Goal: Task Accomplishment & Management: Manage account settings

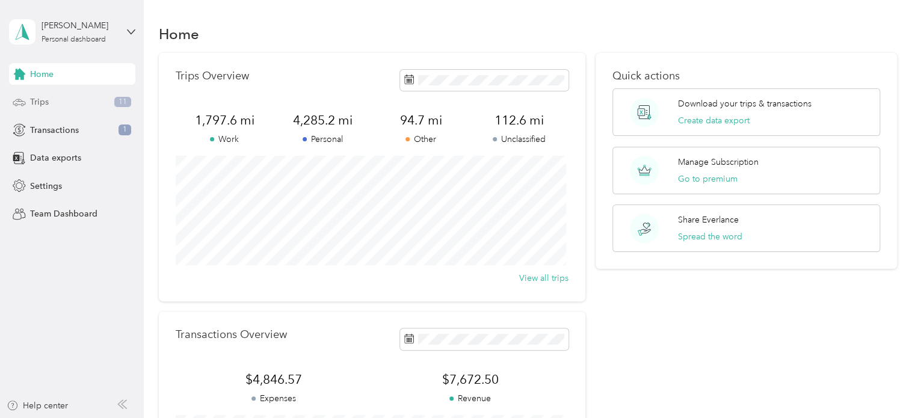
click at [65, 100] on div "Trips 11" at bounding box center [72, 102] width 126 height 22
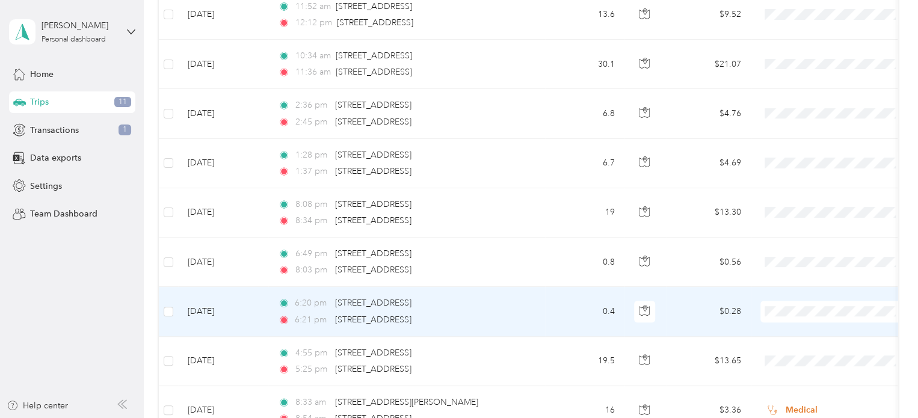
scroll to position [421, 0]
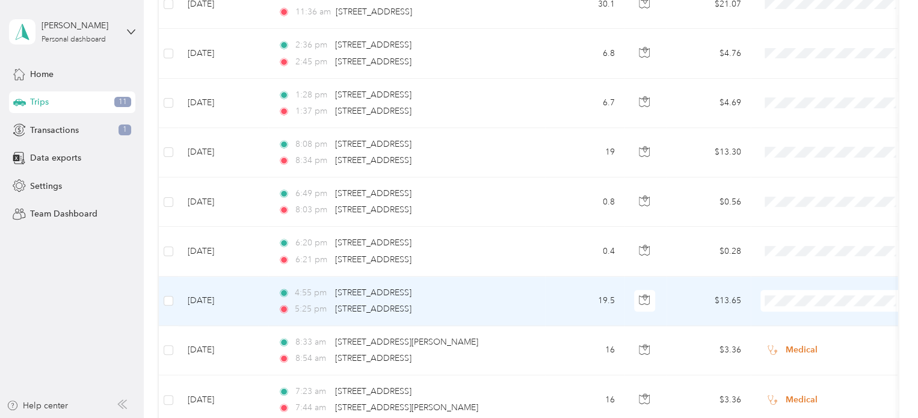
click at [801, 150] on li "Personal" at bounding box center [835, 145] width 149 height 21
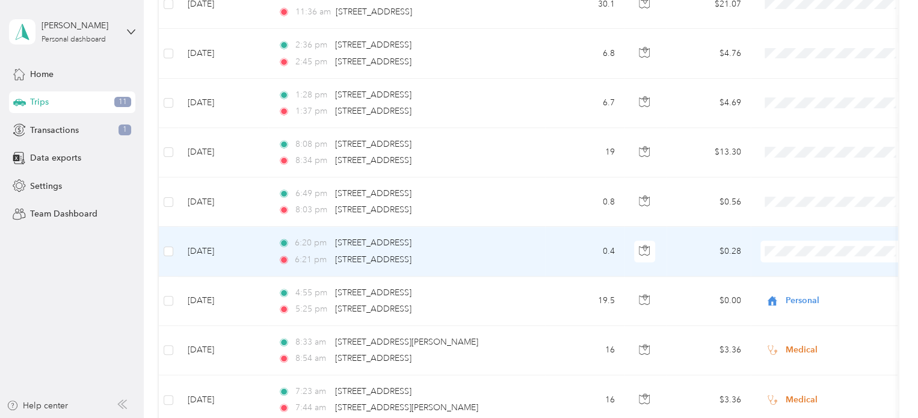
click at [800, 99] on span "Personal" at bounding box center [845, 97] width 111 height 13
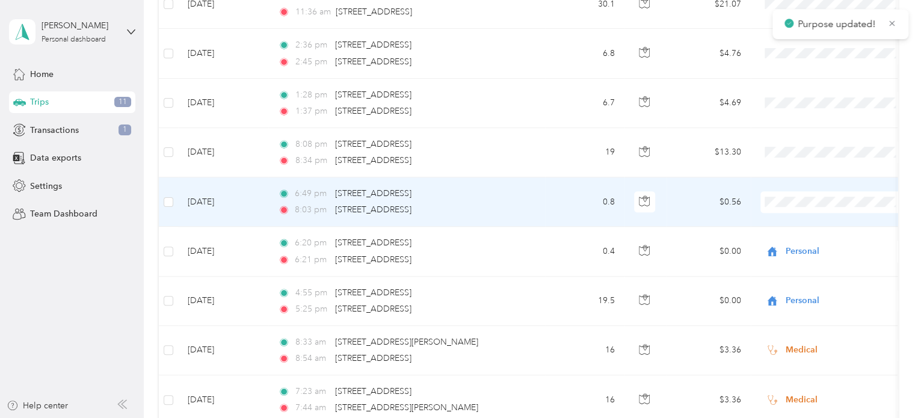
click at [797, 238] on li "Personal" at bounding box center [835, 240] width 149 height 21
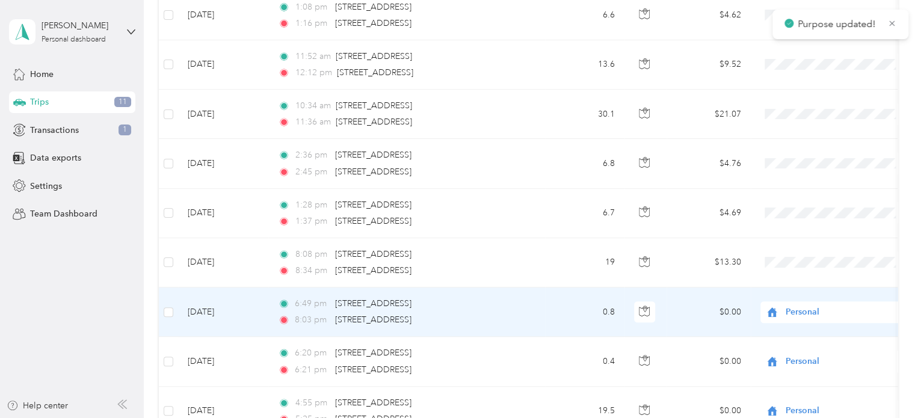
scroll to position [301, 0]
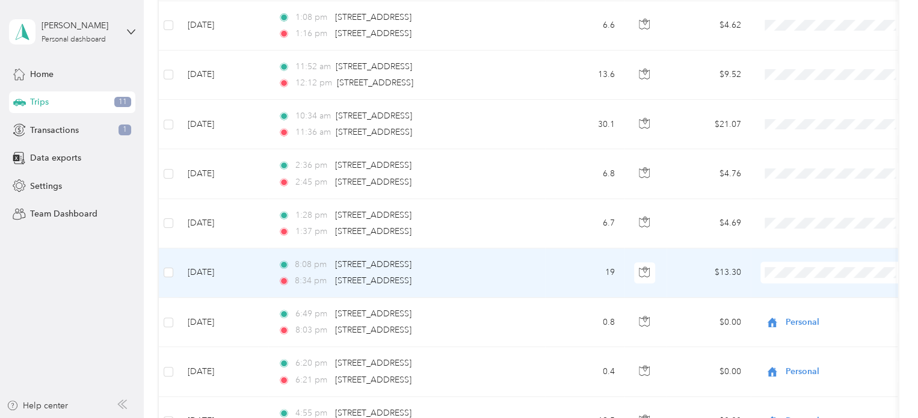
click at [799, 121] on span "Personal" at bounding box center [845, 122] width 111 height 13
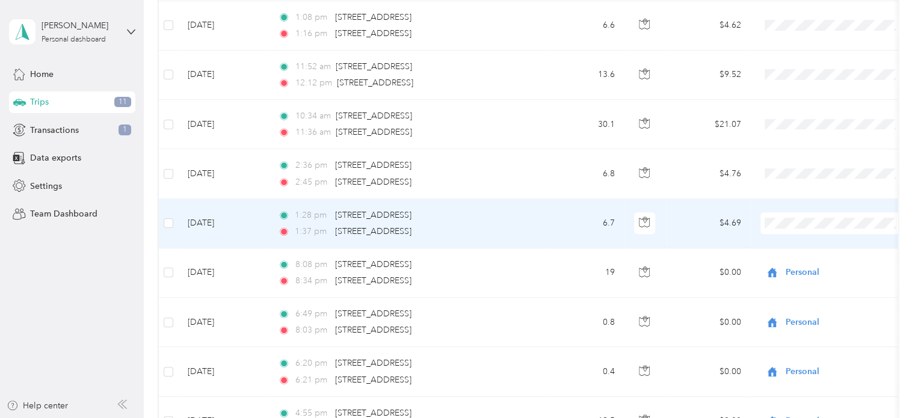
click at [804, 286] on span "Real Estate" at bounding box center [845, 286] width 111 height 13
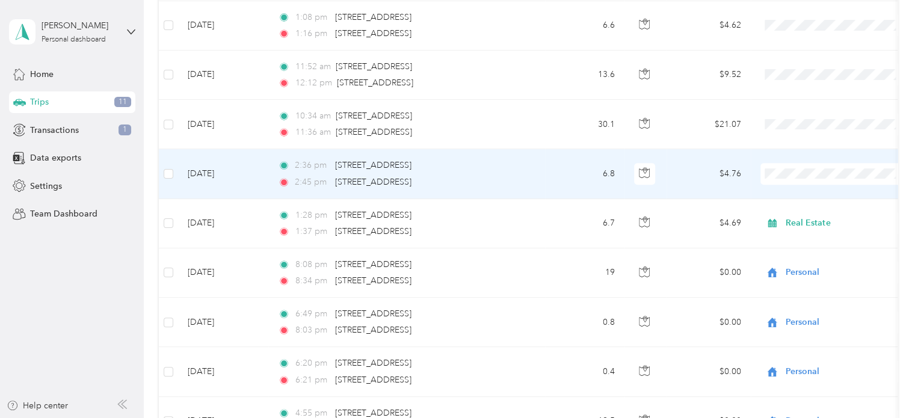
click at [801, 232] on span "Real Estate" at bounding box center [845, 234] width 111 height 13
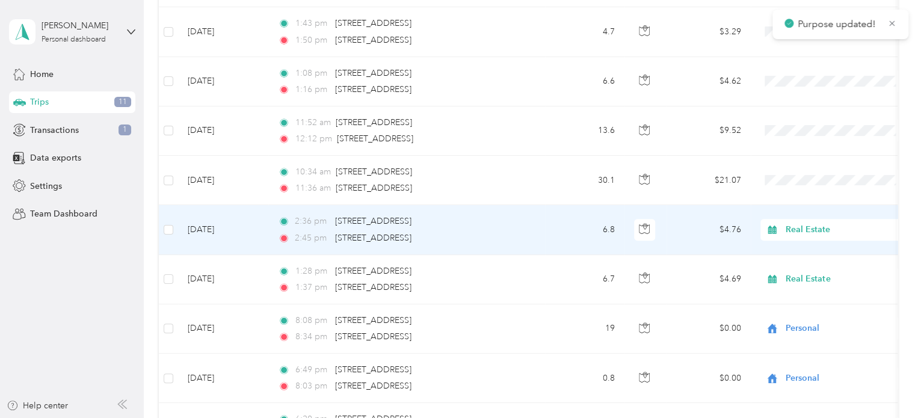
scroll to position [241, 0]
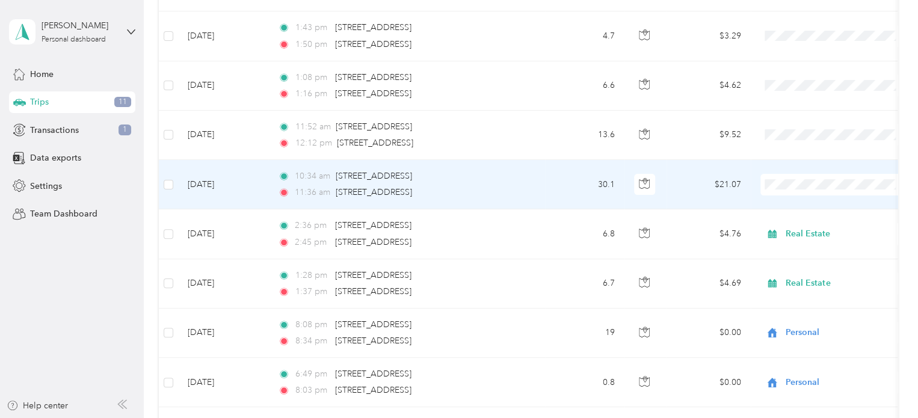
click at [797, 250] on li "Real Estate" at bounding box center [835, 243] width 149 height 21
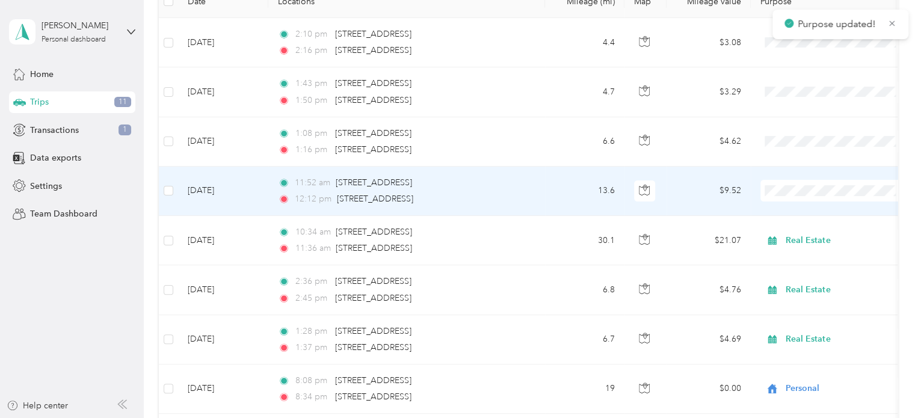
scroll to position [181, 0]
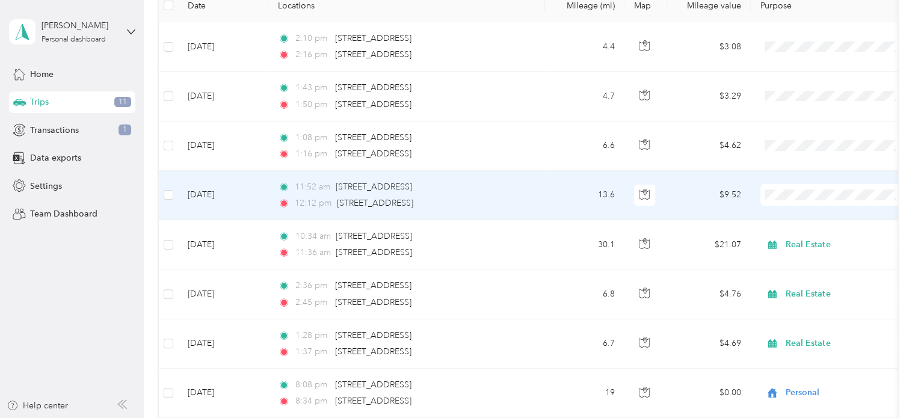
click at [801, 258] on span "Real Estate" at bounding box center [845, 259] width 111 height 13
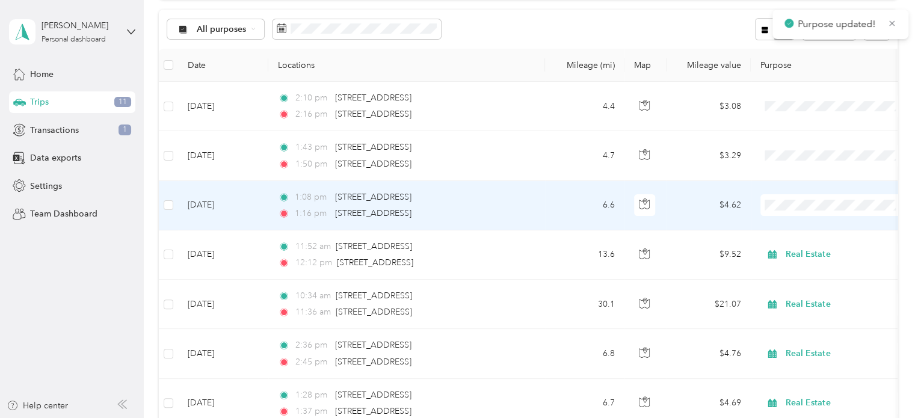
scroll to position [120, 0]
click at [800, 247] on span "Personal" at bounding box center [845, 248] width 111 height 13
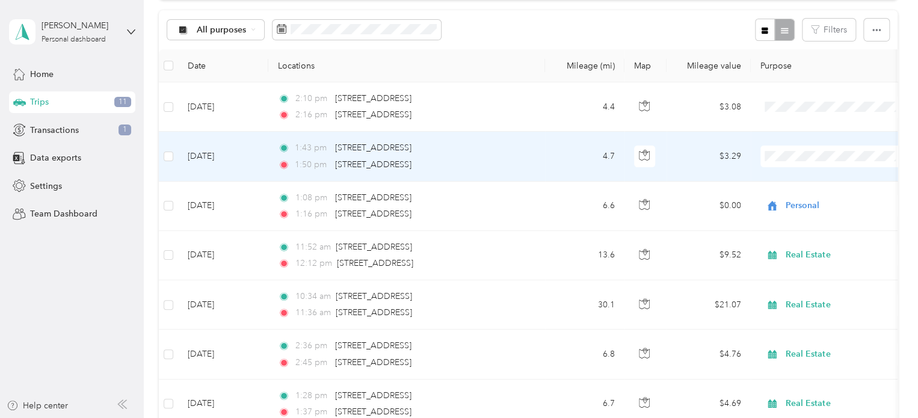
click at [791, 161] on span at bounding box center [835, 157] width 149 height 22
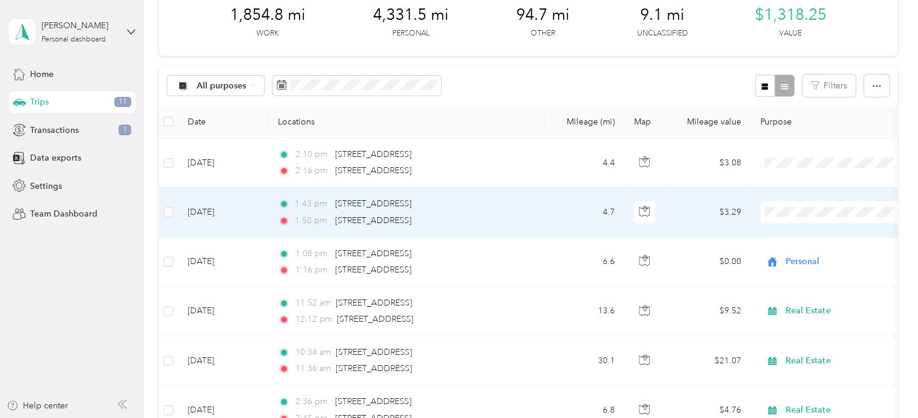
scroll to position [60, 0]
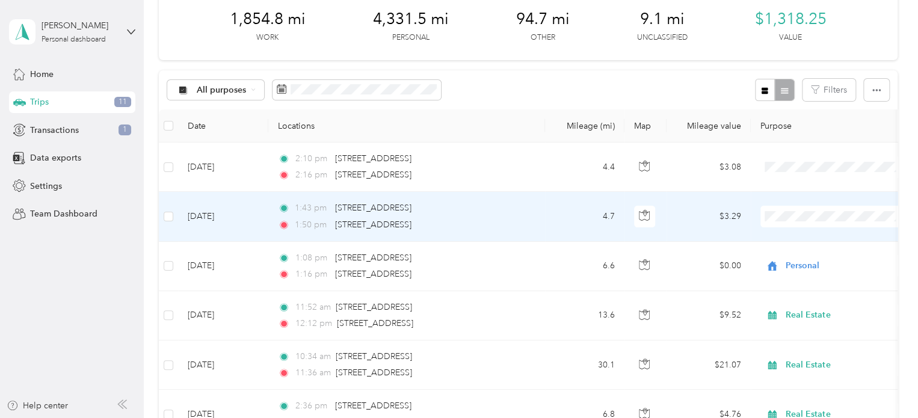
click at [806, 281] on span "Real Estate" at bounding box center [845, 276] width 111 height 13
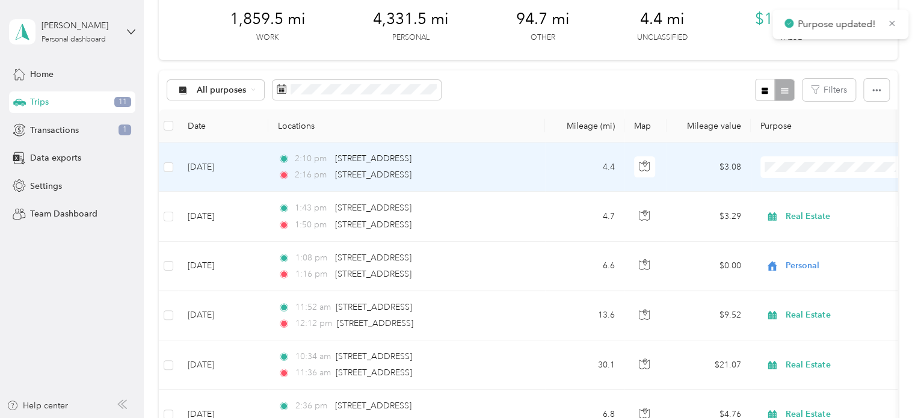
click at [802, 229] on span "Real Estate" at bounding box center [845, 231] width 111 height 13
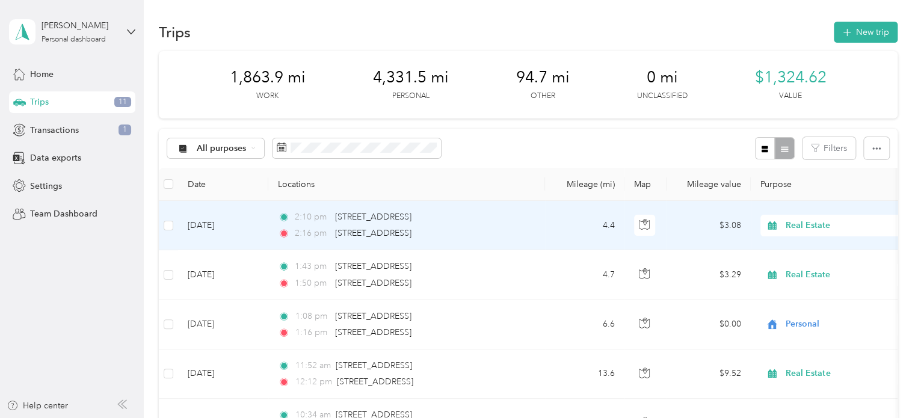
scroll to position [0, 0]
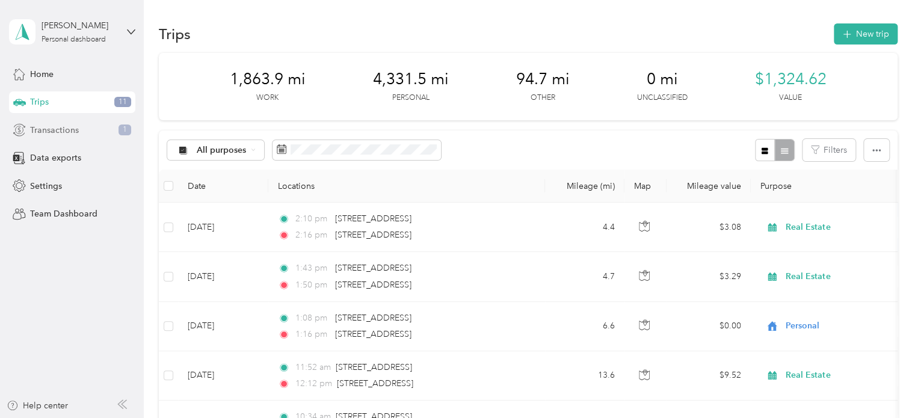
click at [52, 128] on span "Transactions" at bounding box center [54, 130] width 49 height 13
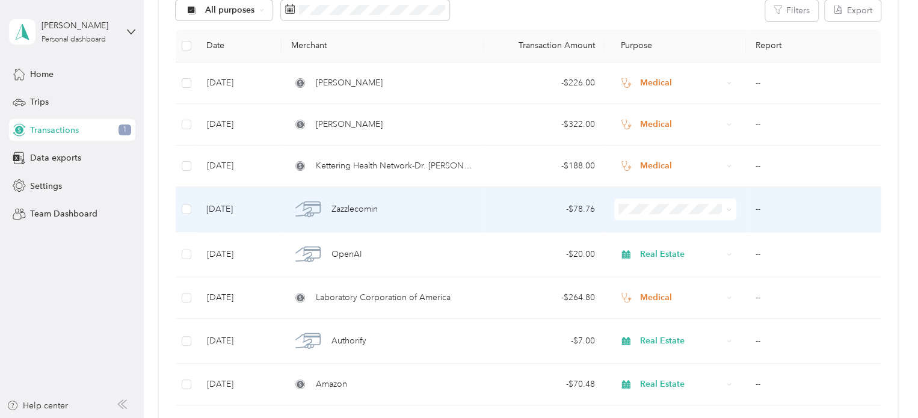
scroll to position [181, 0]
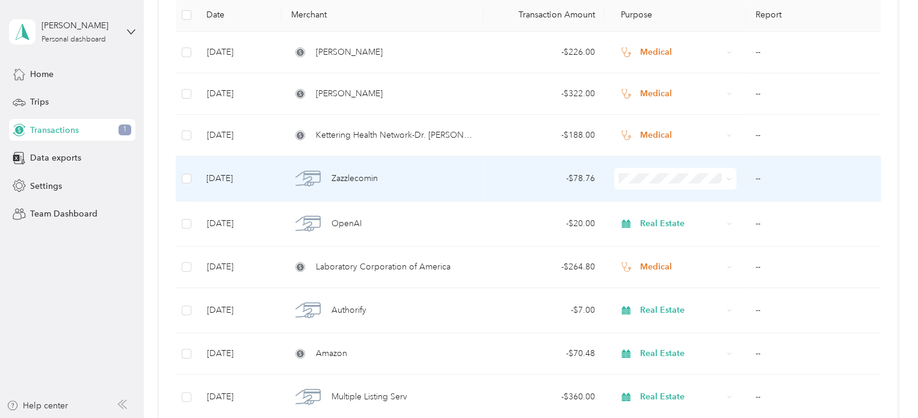
click at [728, 177] on icon at bounding box center [728, 178] width 5 height 5
click at [685, 233] on li "Real Estate" at bounding box center [674, 242] width 122 height 21
click at [753, 179] on td "--" at bounding box center [813, 178] width 135 height 45
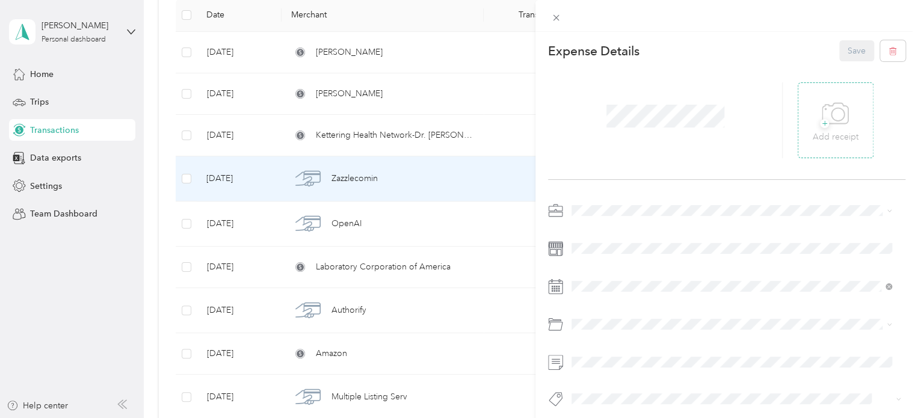
click at [832, 108] on icon at bounding box center [838, 114] width 13 height 13
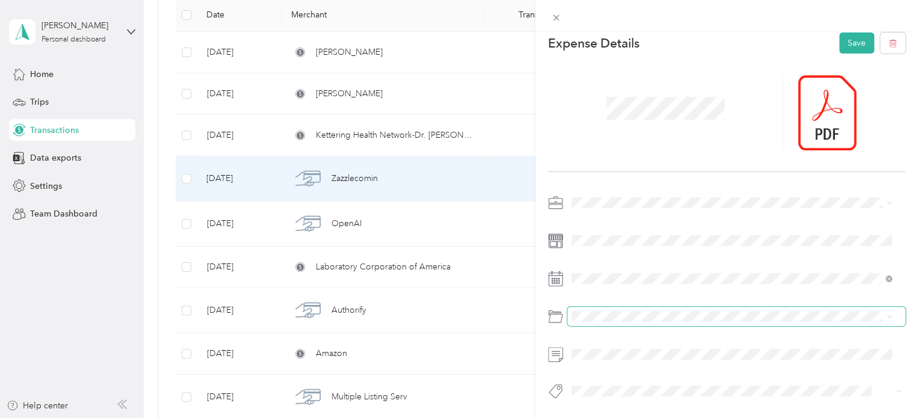
scroll to position [17, 0]
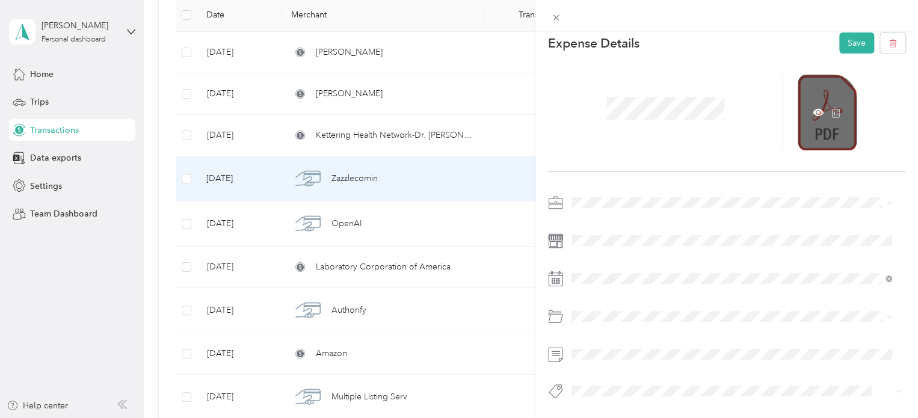
click at [804, 91] on div at bounding box center [827, 113] width 59 height 76
click at [813, 97] on div at bounding box center [827, 113] width 59 height 76
click at [817, 111] on icon at bounding box center [819, 113] width 4 height 4
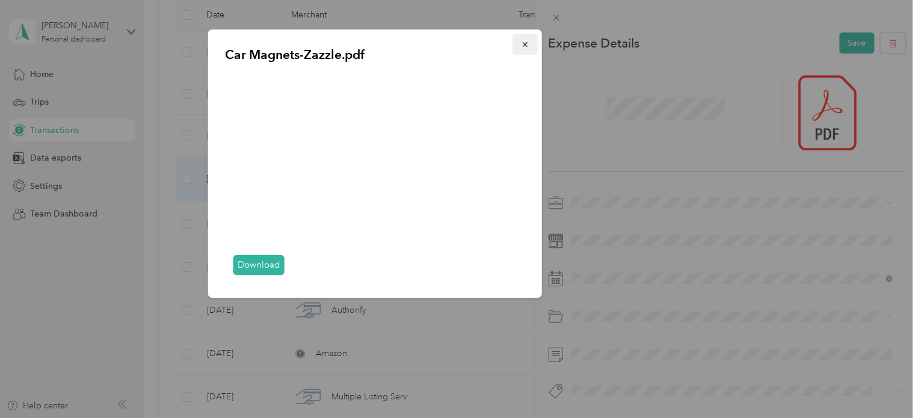
click at [522, 46] on icon "button" at bounding box center [525, 44] width 8 height 8
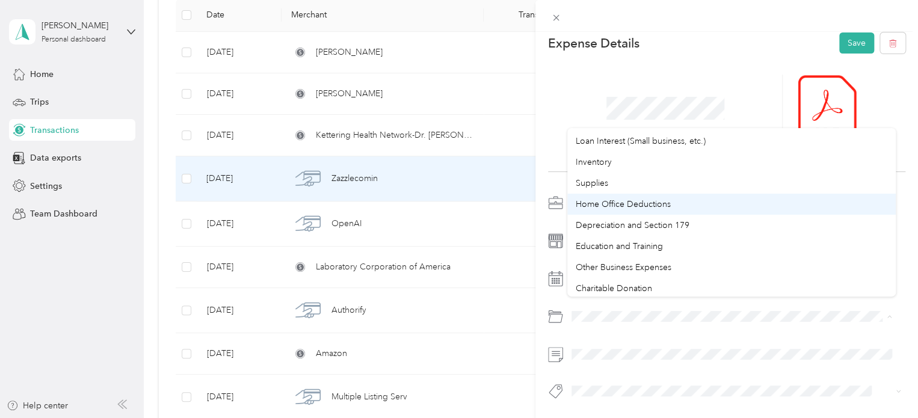
scroll to position [638, 0]
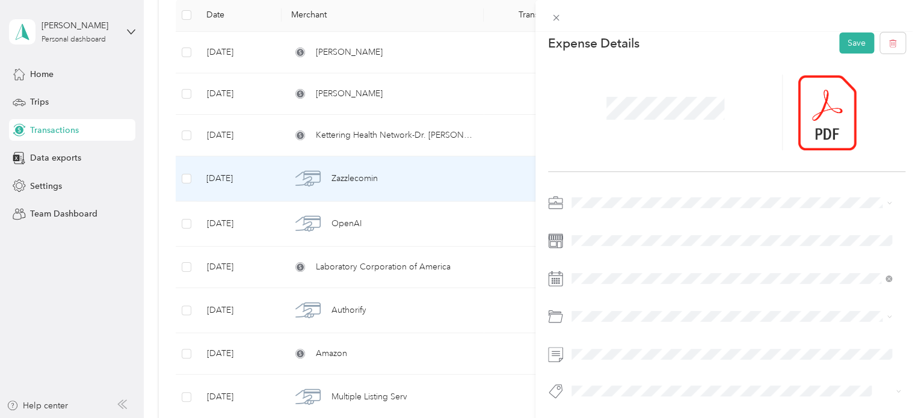
click at [635, 188] on ol "Default categories Gasoline Car Maintenance and Repairs Car Lease Payments Park…" at bounding box center [731, 209] width 329 height 168
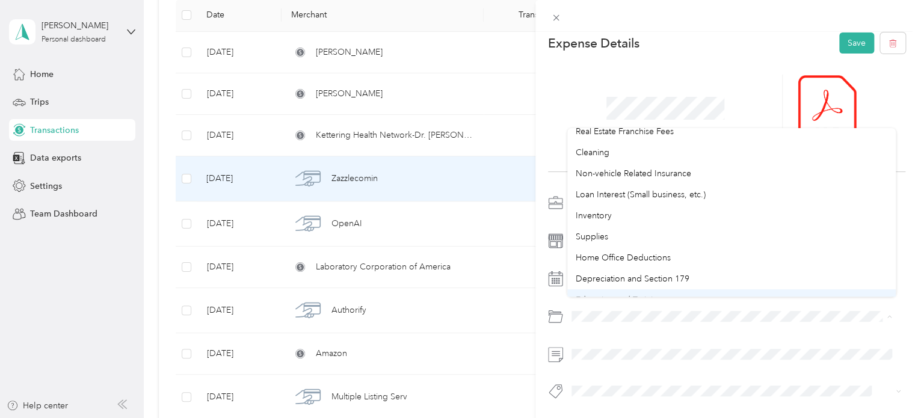
scroll to position [578, 0]
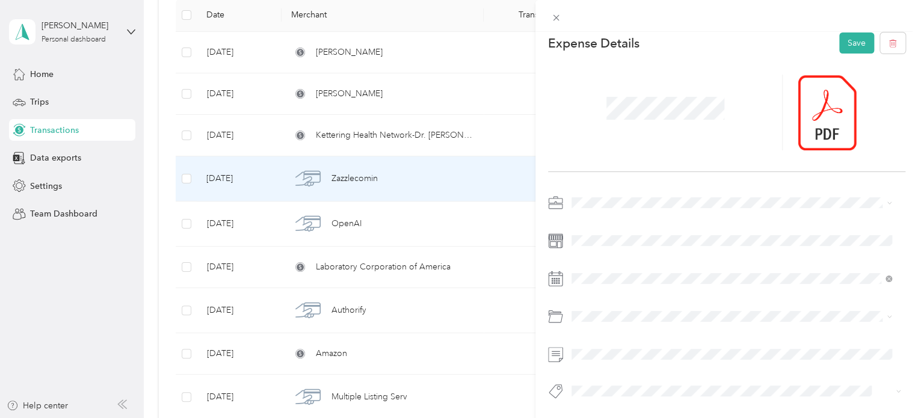
click at [638, 244] on li "Supplies" at bounding box center [731, 239] width 329 height 21
click at [859, 34] on button "Save" at bounding box center [856, 42] width 35 height 21
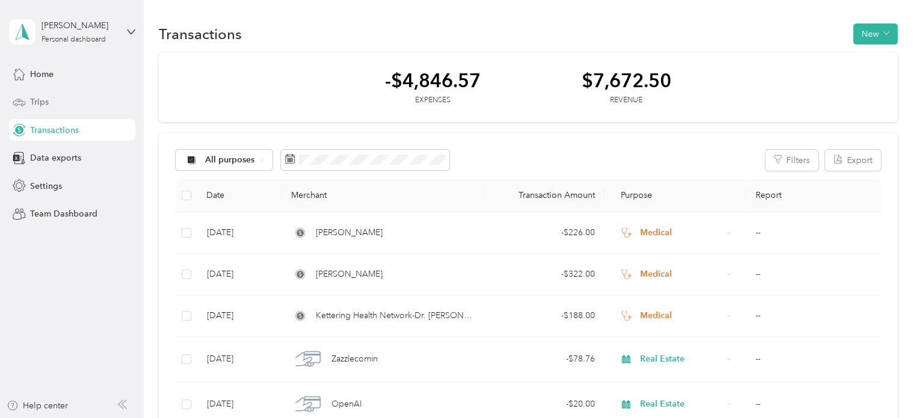
click at [40, 96] on span "Trips" at bounding box center [39, 102] width 19 height 13
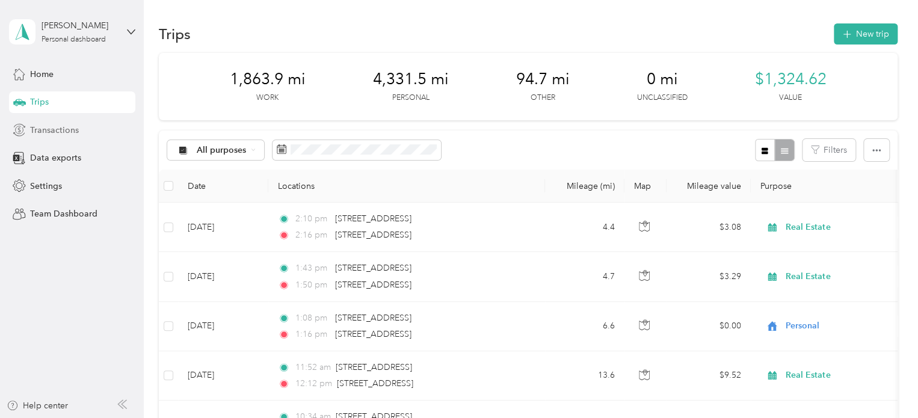
click at [41, 126] on span "Transactions" at bounding box center [54, 130] width 49 height 13
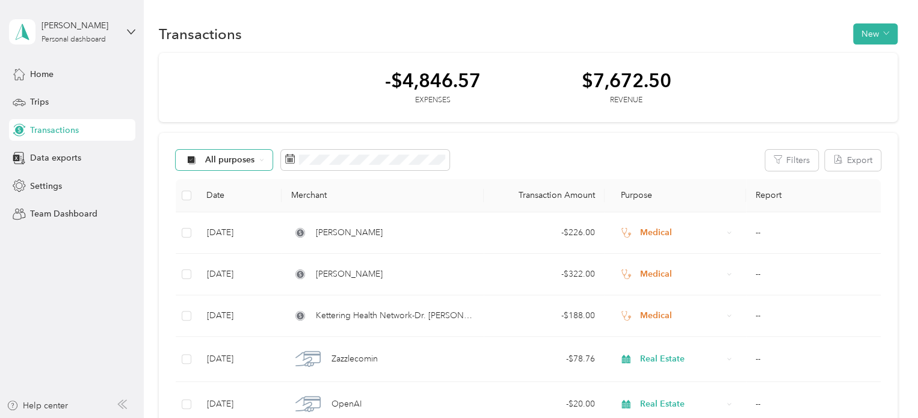
click at [209, 157] on span "All purposes" at bounding box center [230, 160] width 50 height 8
click at [216, 265] on span "Real Estate" at bounding box center [234, 265] width 58 height 13
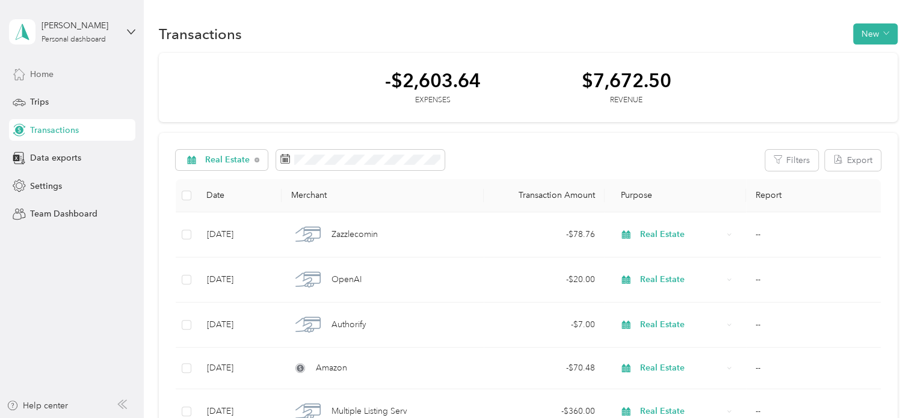
click at [33, 72] on span "Home" at bounding box center [41, 74] width 23 height 13
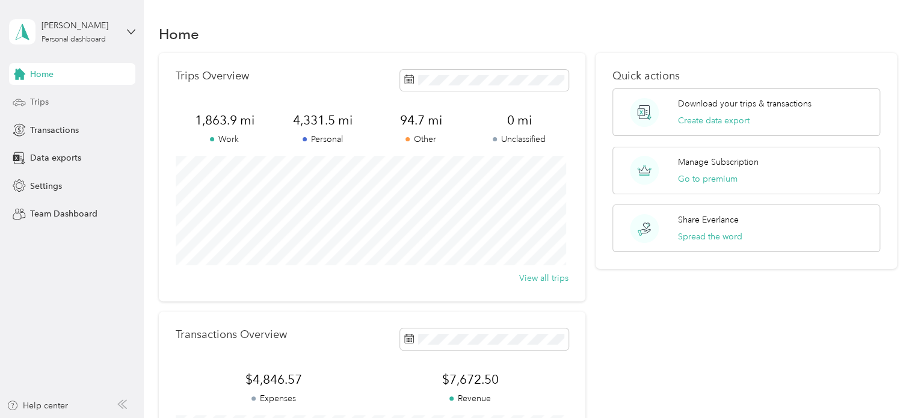
click at [46, 108] on span "Trips" at bounding box center [39, 102] width 19 height 13
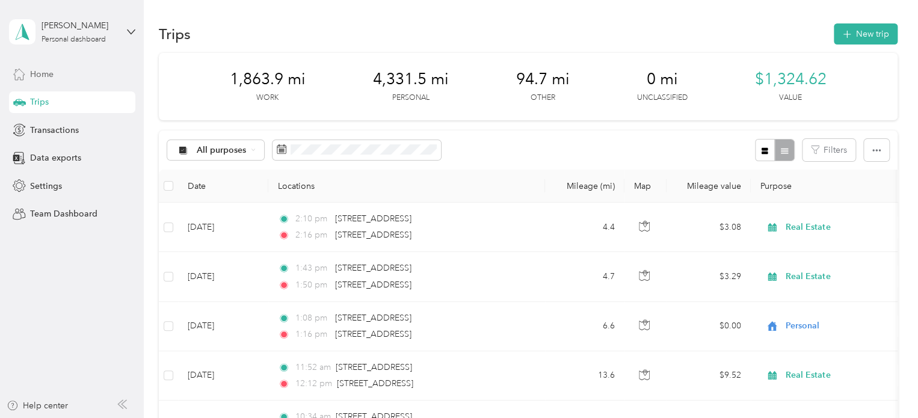
click at [52, 76] on span "Home" at bounding box center [41, 74] width 23 height 13
